Goal: Information Seeking & Learning: Learn about a topic

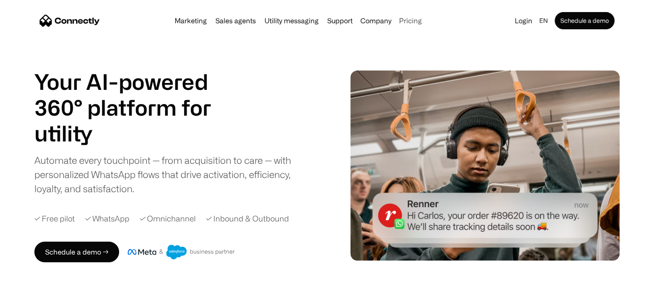
click at [407, 19] on link "Pricing" at bounding box center [411, 20] width 30 height 7
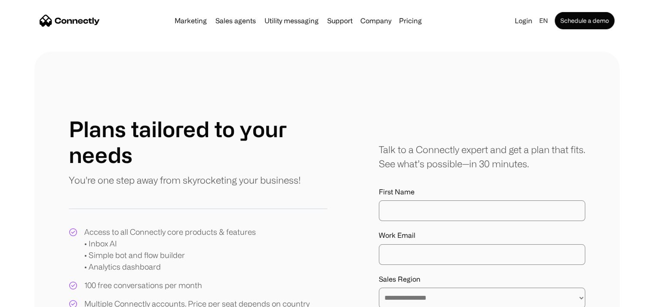
click at [183, 86] on div "**********" at bounding box center [326, 278] width 585 height 452
click at [282, 21] on link "Utility messaging" at bounding box center [291, 20] width 61 height 7
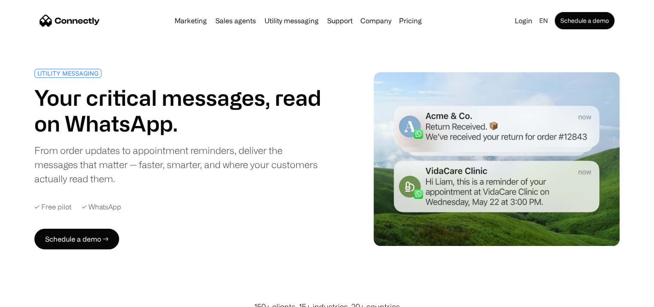
click at [340, 208] on div "UTILITY MESSAGING Your critical messages, read on WhatsApp. From order updates …" at bounding box center [326, 159] width 585 height 181
click at [199, 22] on link "Marketing" at bounding box center [190, 20] width 39 height 7
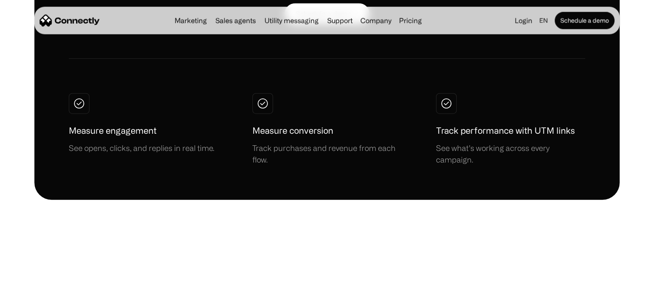
scroll to position [2193, 0]
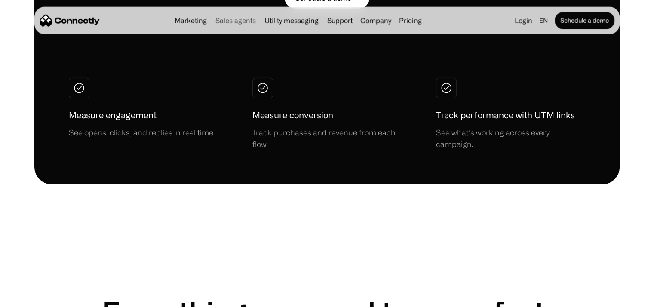
click at [236, 23] on link "Sales agents" at bounding box center [235, 20] width 47 height 7
